Goal: Ask a question

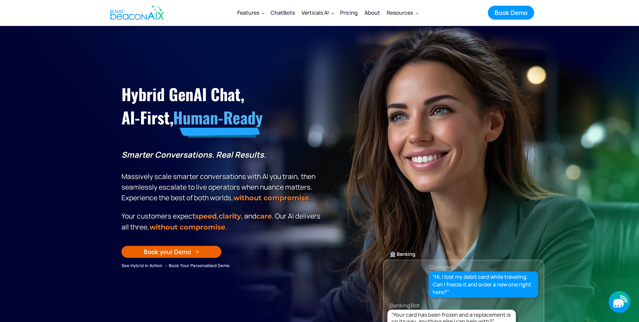
click at [619, 301] on icon "button" at bounding box center [619, 303] width 10 height 8
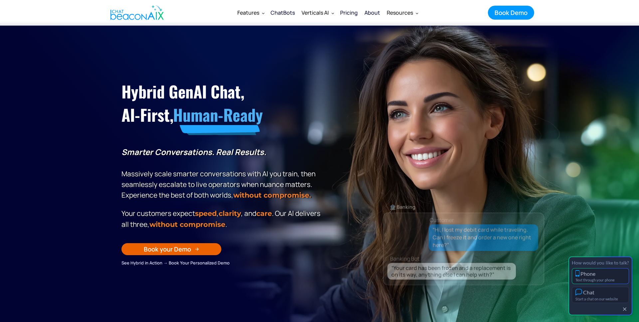
scroll to position [3, 0]
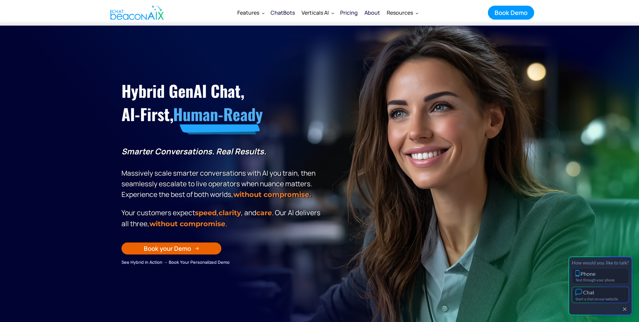
click at [595, 292] on div "Chat" at bounding box center [588, 292] width 11 height 6
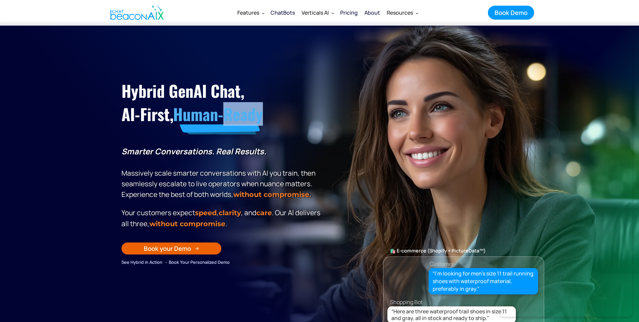
drag, startPoint x: 275, startPoint y: 144, endPoint x: 227, endPoint y: 125, distance: 51.2
click at [227, 125] on div "Hybrid GenAI Chat, AI-First, Human-Ready Smarter Conversations. Real Results. M…" at bounding box center [222, 171] width 201 height 190
drag, startPoint x: 322, startPoint y: 148, endPoint x: 330, endPoint y: 149, distance: 7.7
click at [322, 148] on p "Smarter Conversations. Real Results. Massively scale smarter conversations with…" at bounding box center [222, 173] width 201 height 54
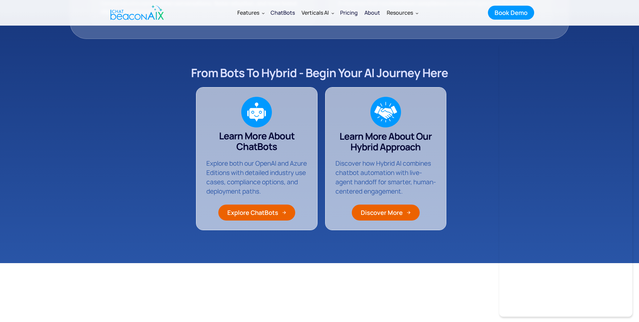
scroll to position [944, 0]
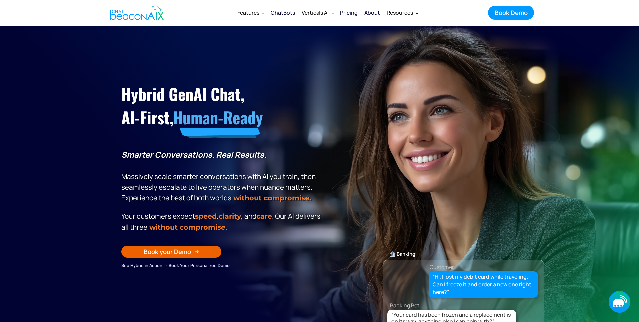
click at [625, 301] on icon "button" at bounding box center [623, 300] width 6 height 6
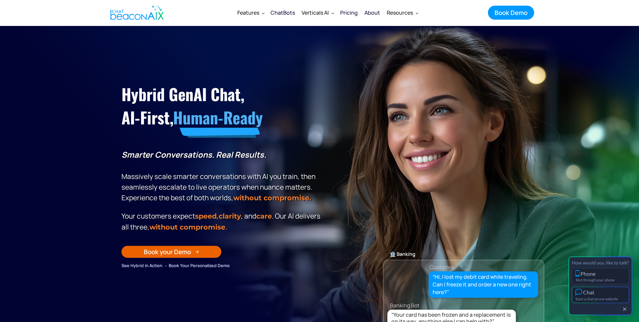
click at [605, 297] on div "Start a chat on our website" at bounding box center [601, 299] width 50 height 4
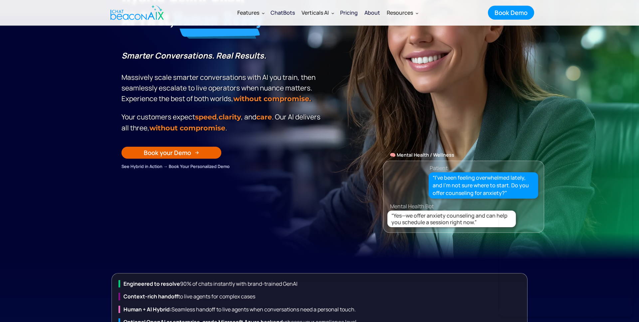
scroll to position [166, 0]
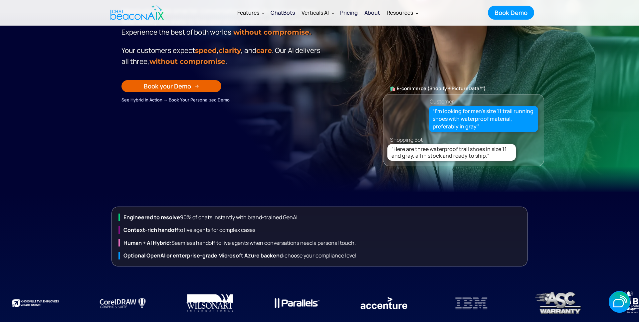
click at [609, 56] on section "Hybrid GenAI Chat, AI-First, Human-Ready Smarter Conversations. Real Results. M…" at bounding box center [319, 26] width 639 height 333
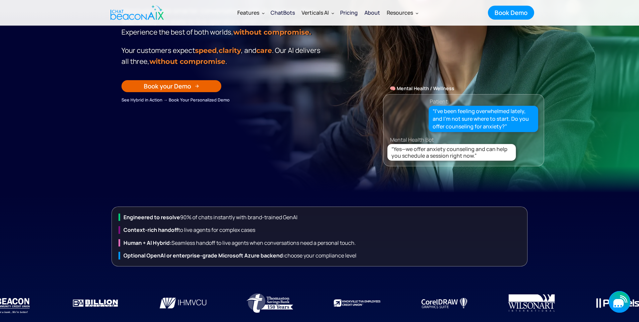
click at [616, 298] on icon "button" at bounding box center [620, 302] width 22 height 22
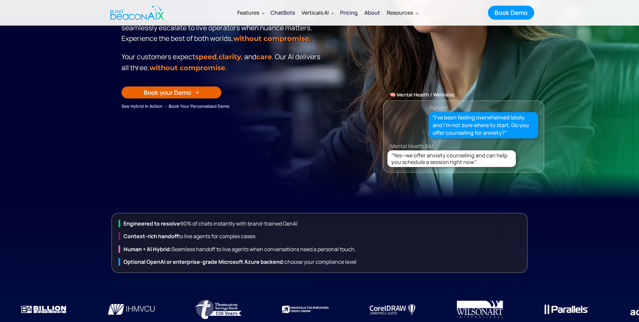
scroll to position [159, 0]
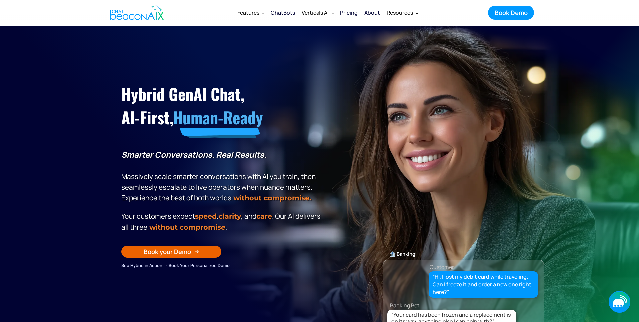
click at [620, 301] on icon "button" at bounding box center [619, 303] width 10 height 8
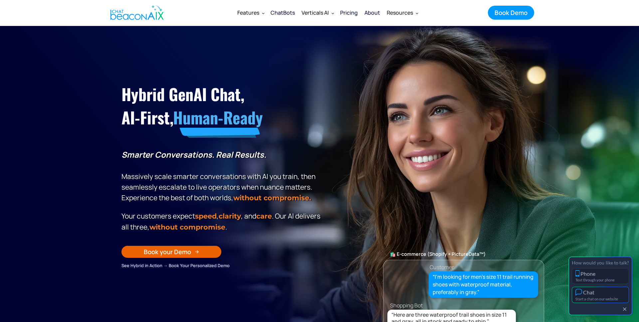
click at [600, 295] on div "Chat" at bounding box center [601, 292] width 50 height 7
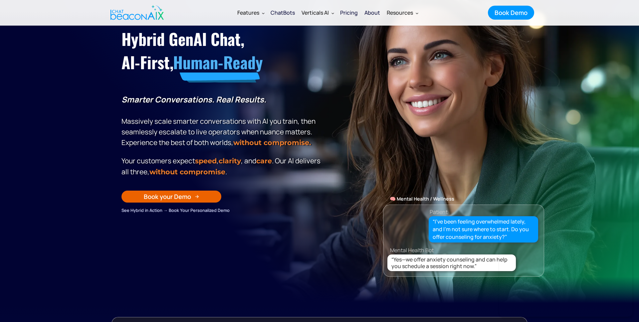
scroll to position [56, 0]
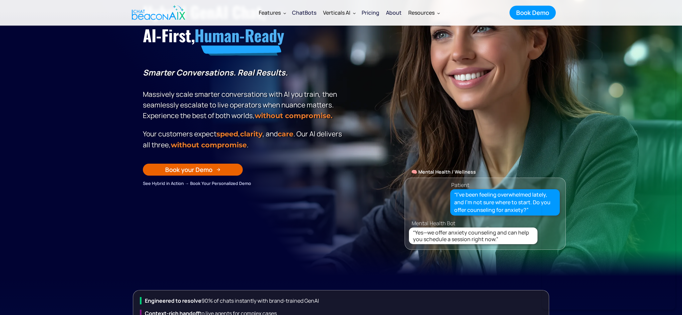
scroll to position [82, 0]
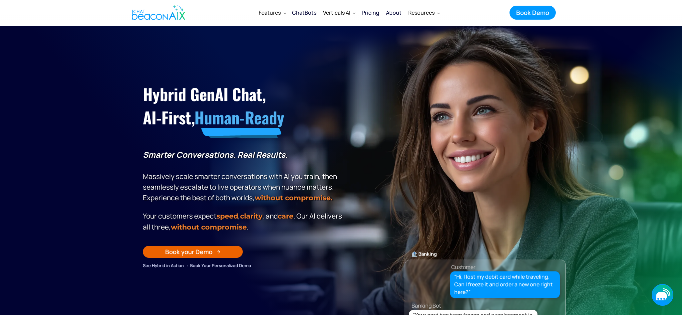
click at [659, 295] on icon "button" at bounding box center [661, 296] width 10 height 8
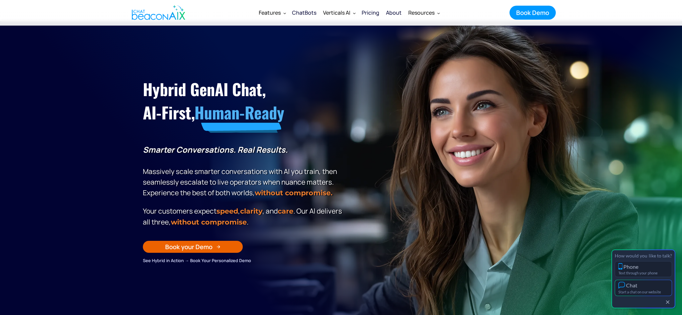
scroll to position [5, 0]
click at [648, 283] on div "Chat" at bounding box center [643, 285] width 50 height 7
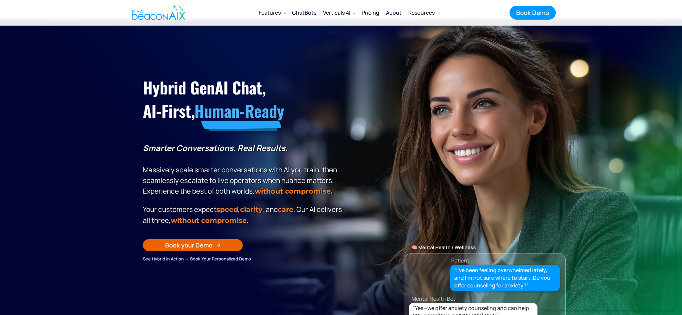
scroll to position [6, 0]
click at [492, 202] on div "“Hi, I lost my debit card while traveling. Can I freeze it and order a new one …" at bounding box center [505, 195] width 102 height 23
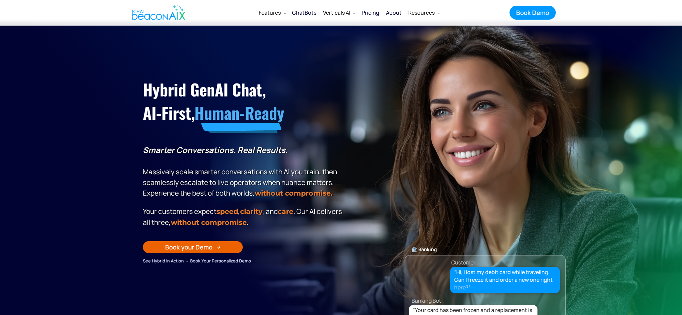
scroll to position [5, 0]
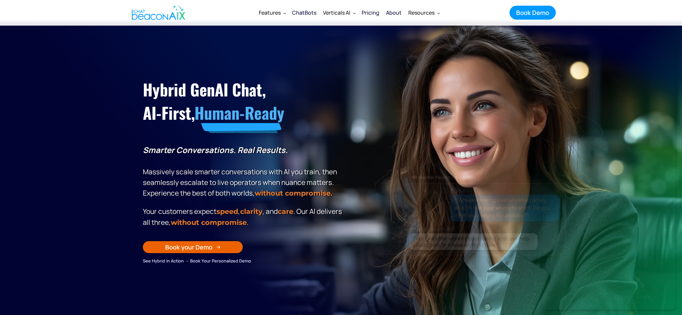
click at [344, 179] on div "Hybrid GenAI Chat, AI-First, Human-Ready Smarter Conversations. Real Results. M…" at bounding box center [340, 160] width 409 height 210
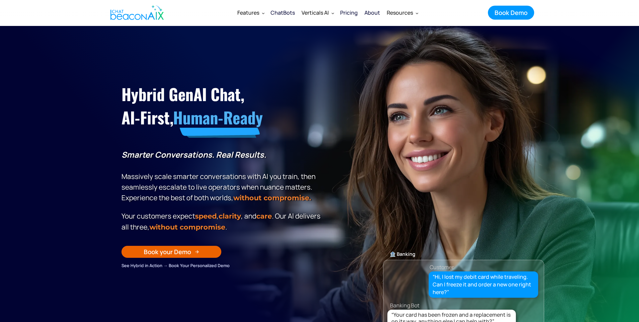
click at [618, 224] on section "Hybrid GenAI Chat, AI-First, Human-Ready Smarter Conversations. Real Results. M…" at bounding box center [319, 192] width 639 height 333
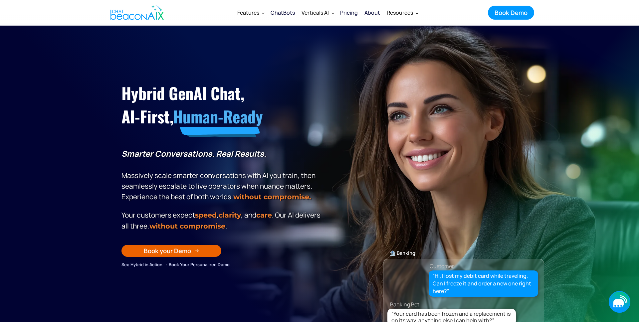
click at [621, 305] on icon "button" at bounding box center [619, 303] width 10 height 8
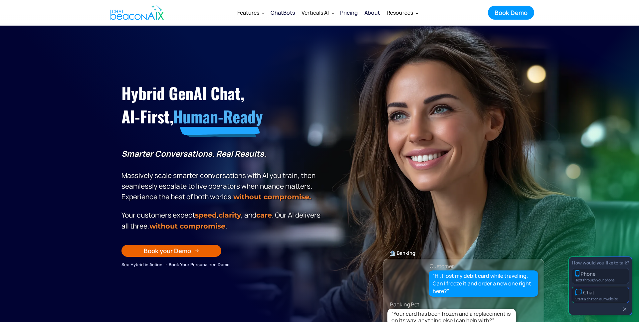
click at [596, 296] on button "Chat Start a chat on our website" at bounding box center [600, 295] width 57 height 16
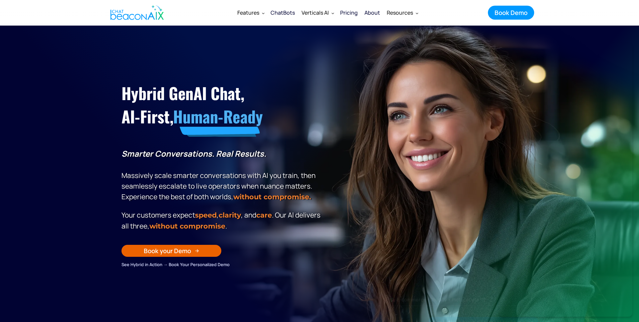
scroll to position [1, 0]
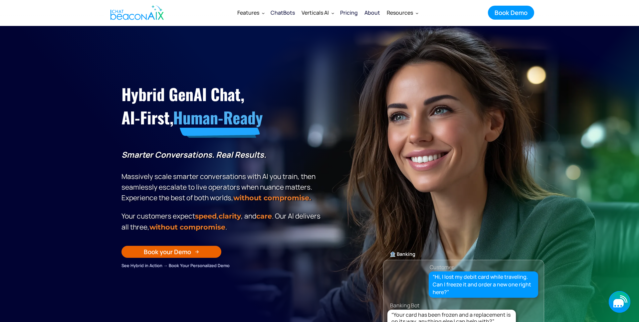
click at [621, 305] on div "button" at bounding box center [622, 306] width 2 height 2
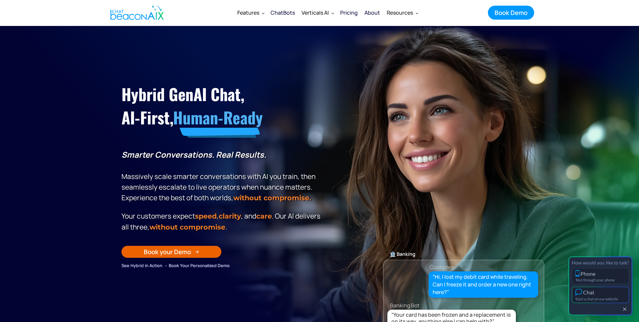
click at [589, 298] on div "Start a chat on our website" at bounding box center [601, 299] width 50 height 4
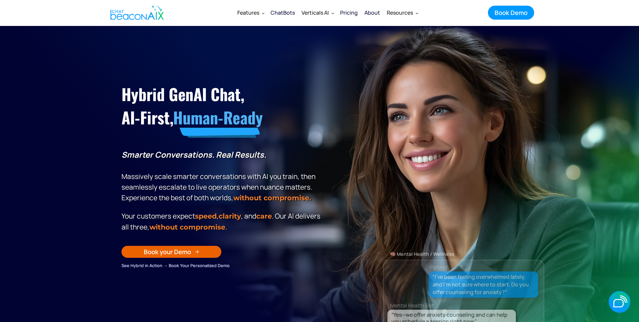
click at [476, 90] on div "Hybrid GenAI Chat, AI-First, Human-Ready Smarter Conversations. Real Results. M…" at bounding box center [319, 164] width 409 height 210
